Goal: Task Accomplishment & Management: Complete application form

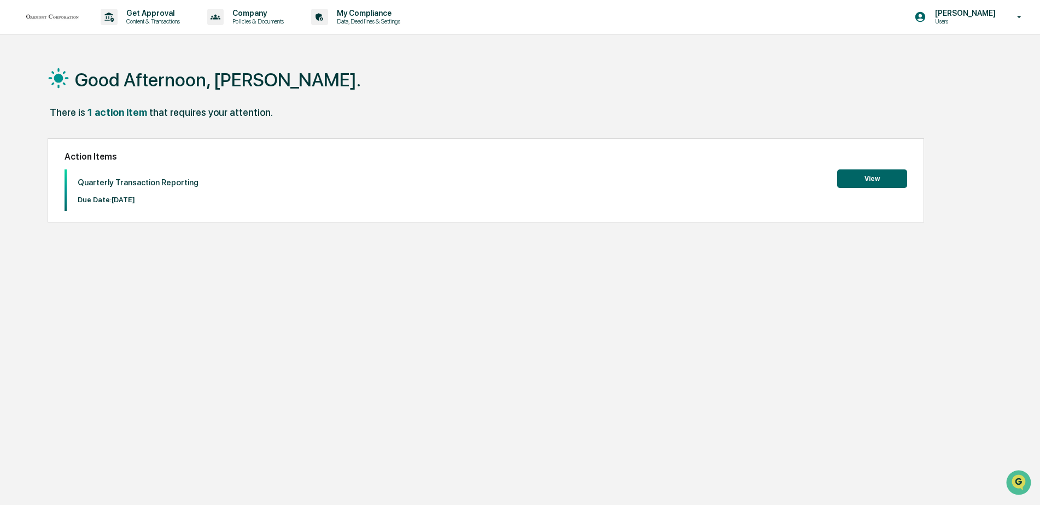
click at [875, 185] on button "View" at bounding box center [872, 179] width 70 height 19
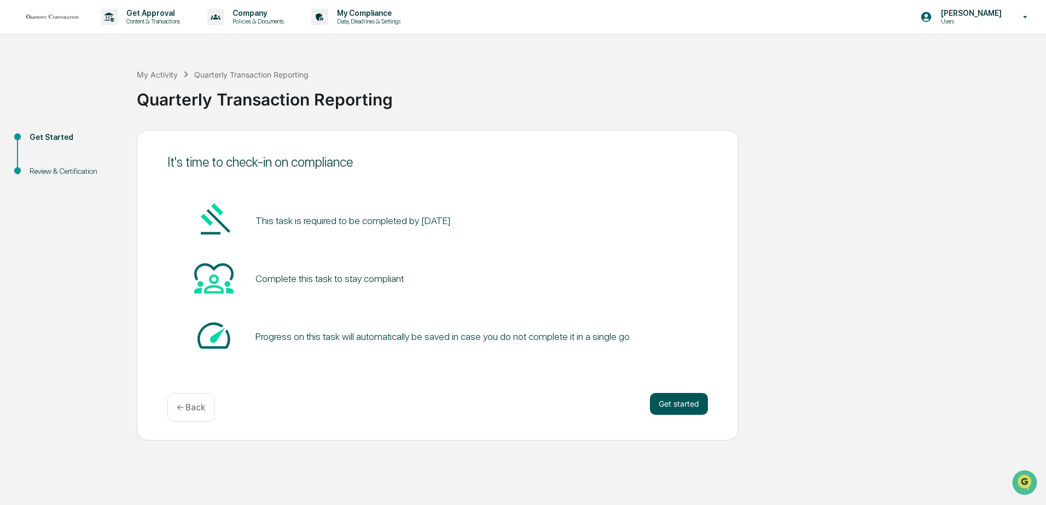
click at [681, 406] on button "Get started" at bounding box center [679, 404] width 58 height 22
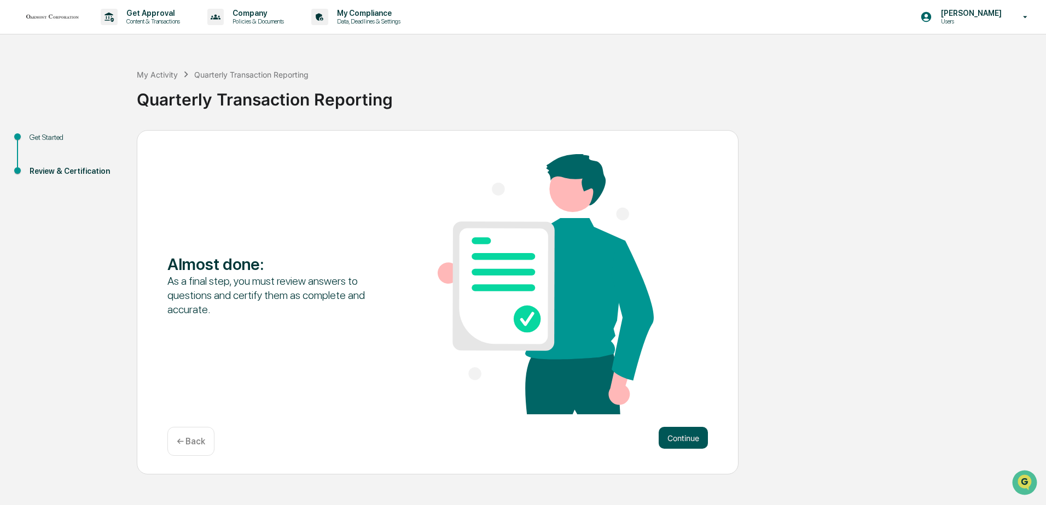
click at [684, 437] on button "Continue" at bounding box center [682, 438] width 49 height 22
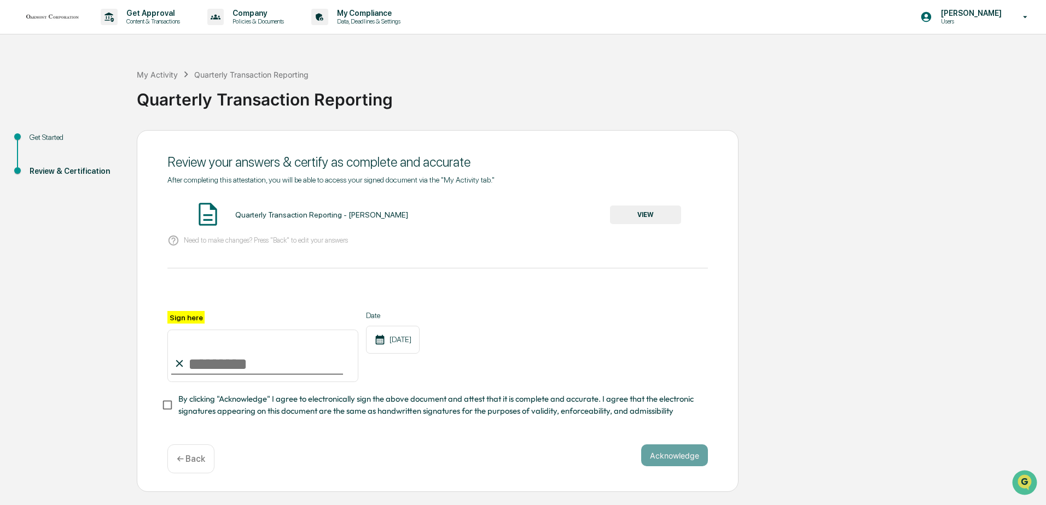
drag, startPoint x: 202, startPoint y: 359, endPoint x: 192, endPoint y: 347, distance: 15.5
click at [202, 359] on input "Sign here" at bounding box center [262, 356] width 191 height 52
type input "**********"
click at [654, 458] on button "Acknowledge" at bounding box center [674, 456] width 67 height 22
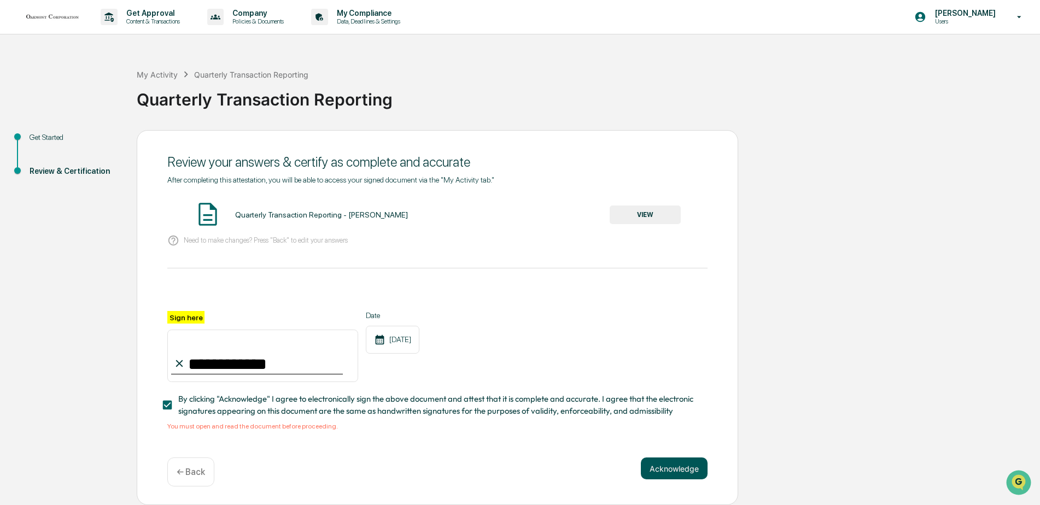
click at [656, 471] on button "Acknowledge" at bounding box center [674, 469] width 67 height 22
click at [195, 214] on img at bounding box center [207, 214] width 27 height 27
click at [203, 213] on img at bounding box center [207, 214] width 27 height 27
click at [662, 212] on button "VIEW" at bounding box center [645, 215] width 71 height 19
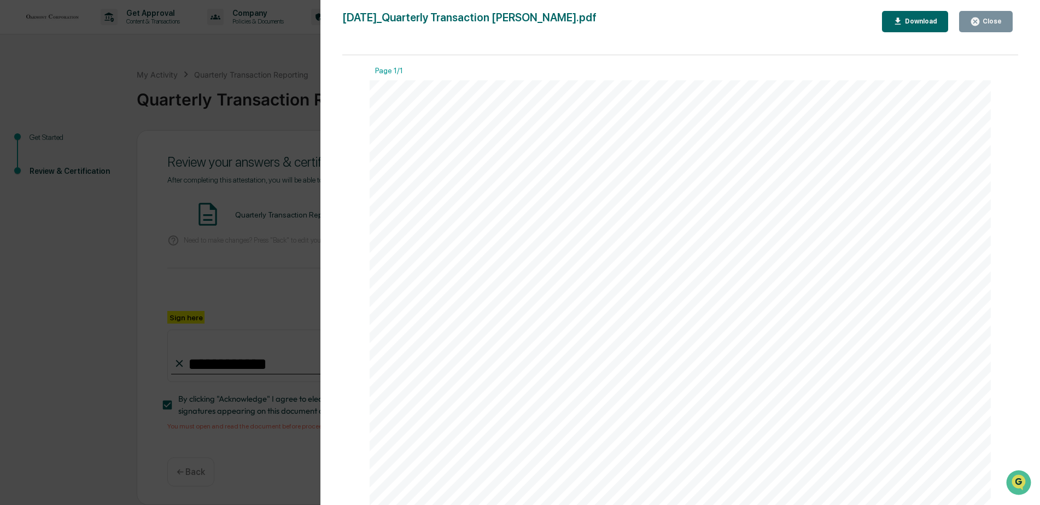
click at [983, 26] on div "Close" at bounding box center [986, 21] width 32 height 10
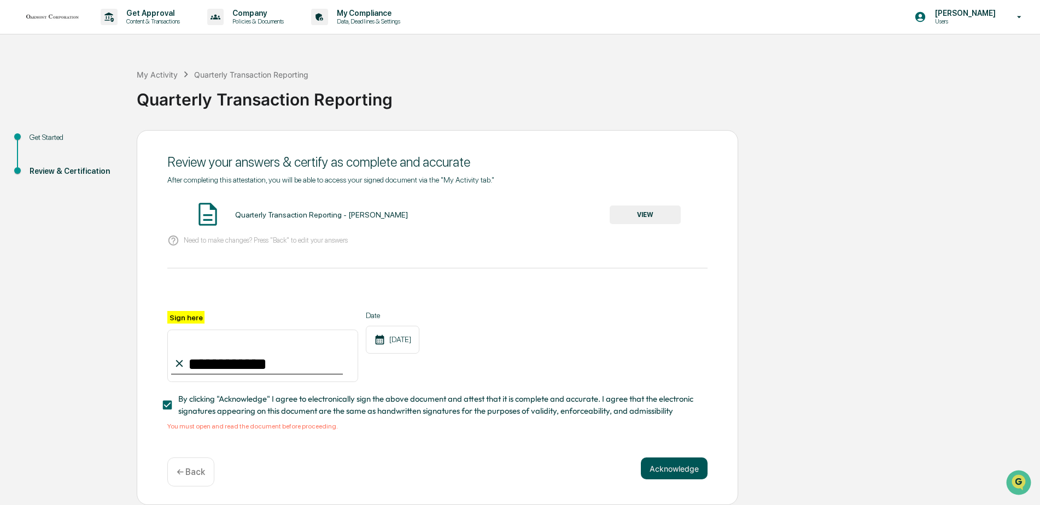
click at [671, 476] on button "Acknowledge" at bounding box center [674, 469] width 67 height 22
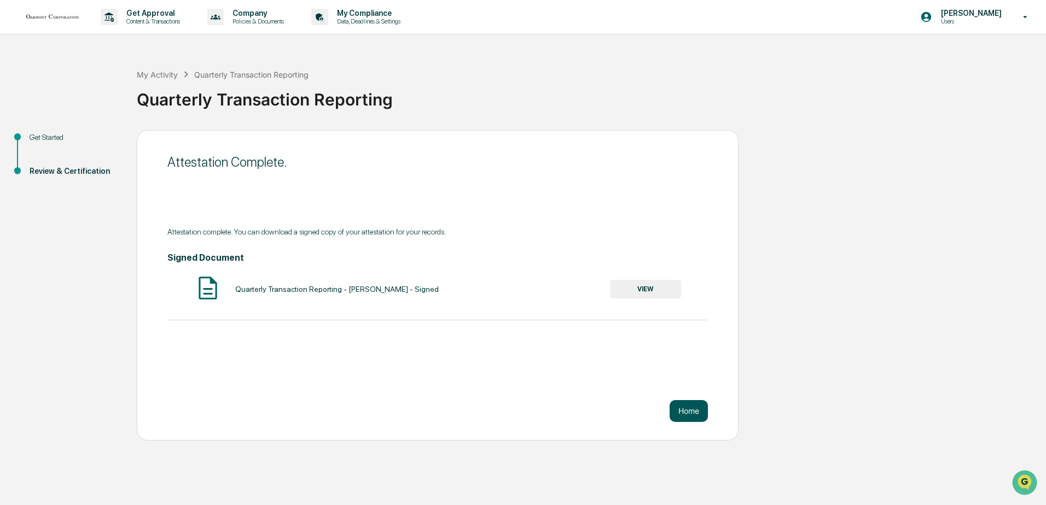
click at [690, 419] on button "Home" at bounding box center [688, 411] width 38 height 22
